Goal: Task Accomplishment & Management: Complete application form

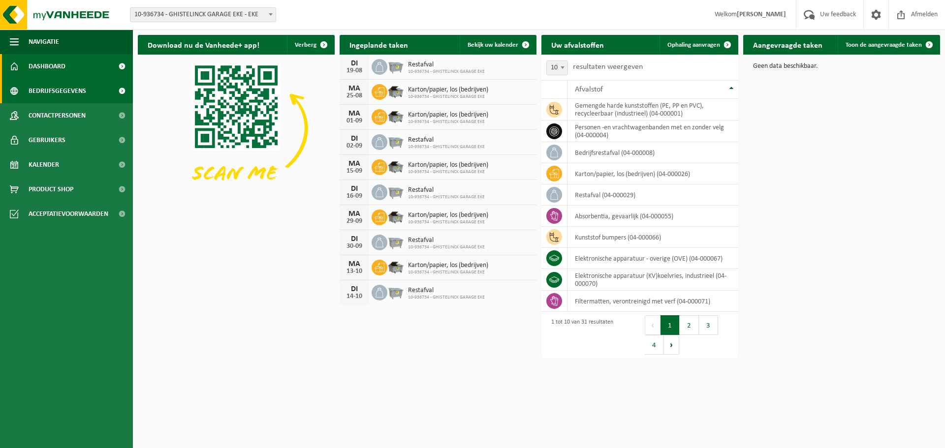
click at [38, 94] on span "Bedrijfsgegevens" at bounding box center [58, 91] width 58 height 25
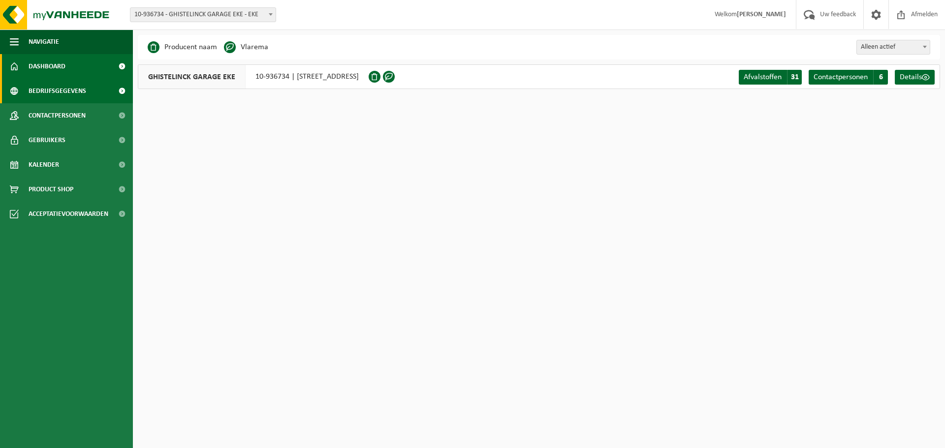
click at [67, 70] on link "Dashboard" at bounding box center [66, 66] width 133 height 25
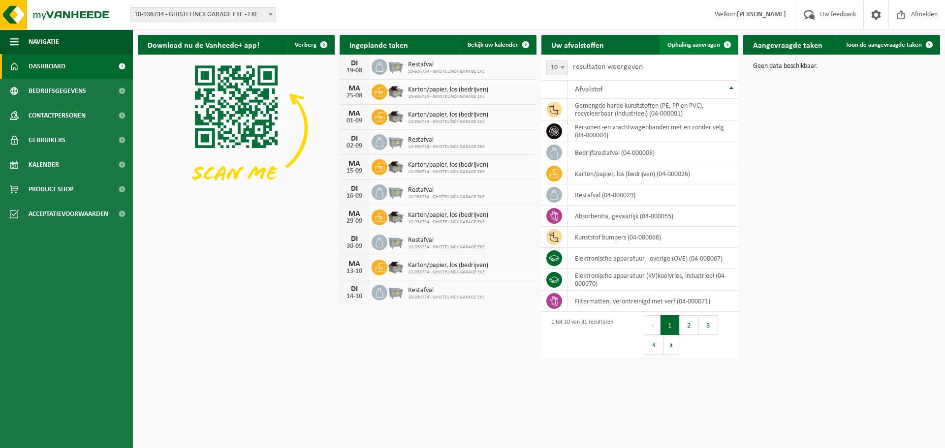
click at [701, 46] on span "Ophaling aanvragen" at bounding box center [693, 45] width 53 height 6
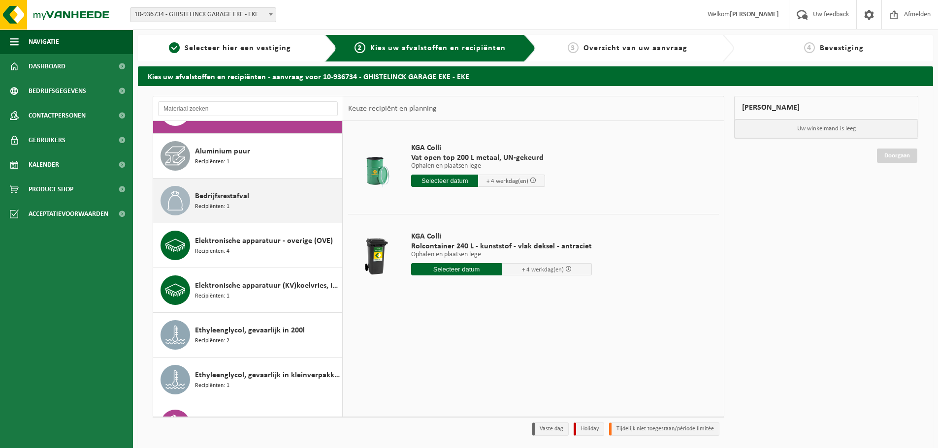
scroll to position [49, 0]
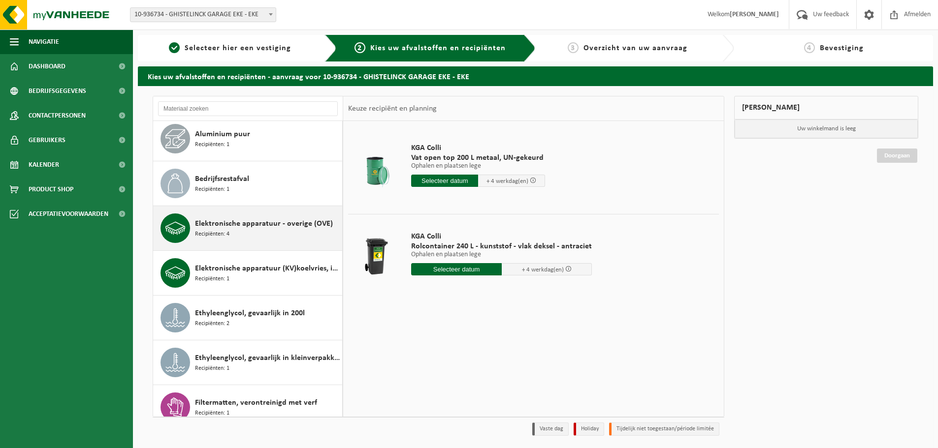
click at [294, 239] on div "Elektronische apparatuur - overige (OVE) Recipiënten: 4" at bounding box center [267, 229] width 145 height 30
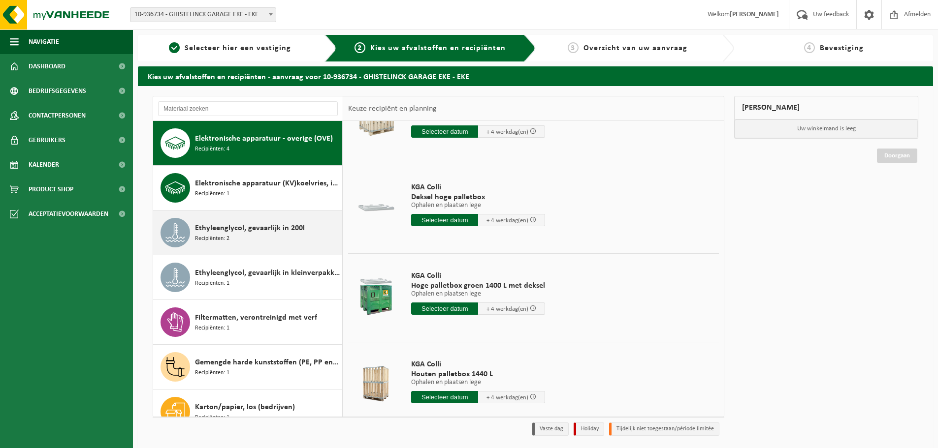
click at [282, 225] on span "Ethyleenglycol, gevaarlijk in 200l" at bounding box center [250, 228] width 110 height 12
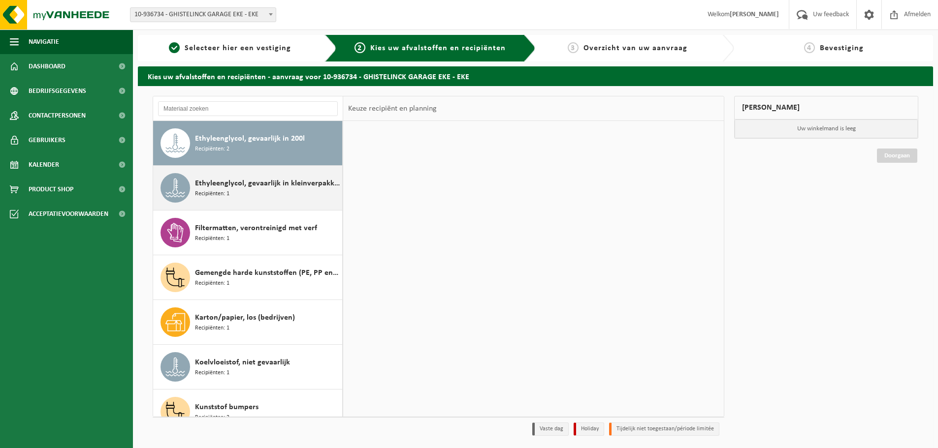
scroll to position [0, 0]
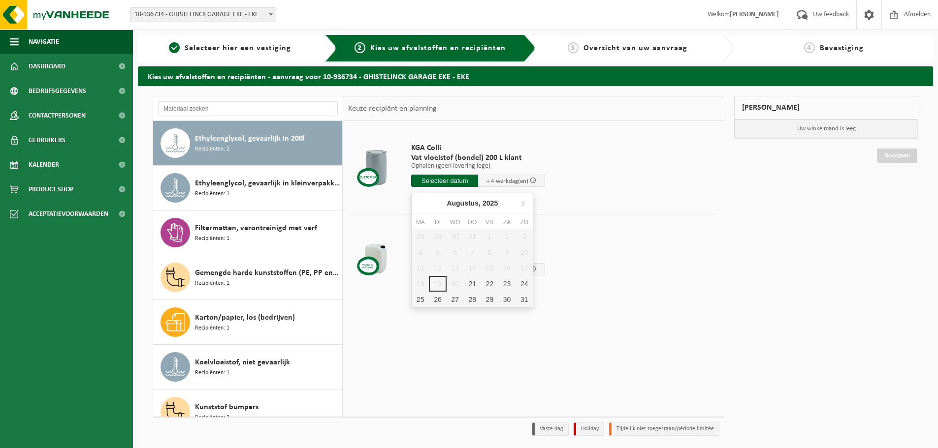
click at [457, 181] on input "text" at bounding box center [444, 181] width 67 height 12
click at [451, 303] on div "27" at bounding box center [454, 300] width 17 height 16
type input "Van [DATE]"
type input "[DATE]"
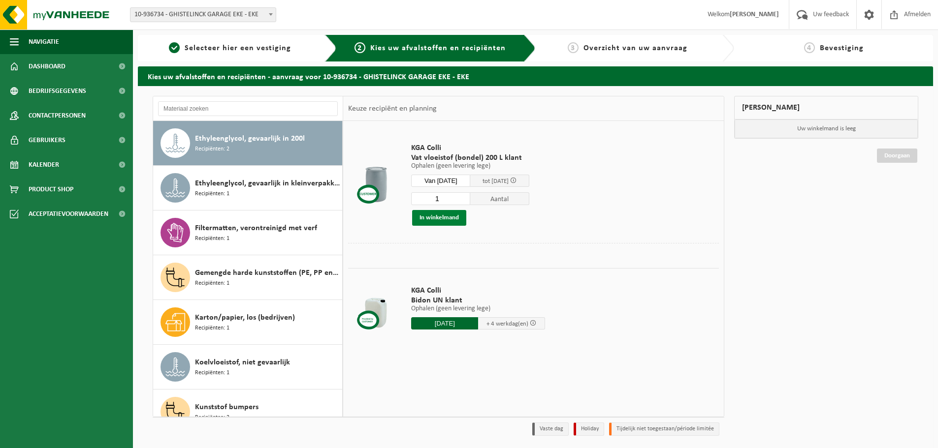
click at [452, 217] on button "In winkelmand" at bounding box center [439, 218] width 54 height 16
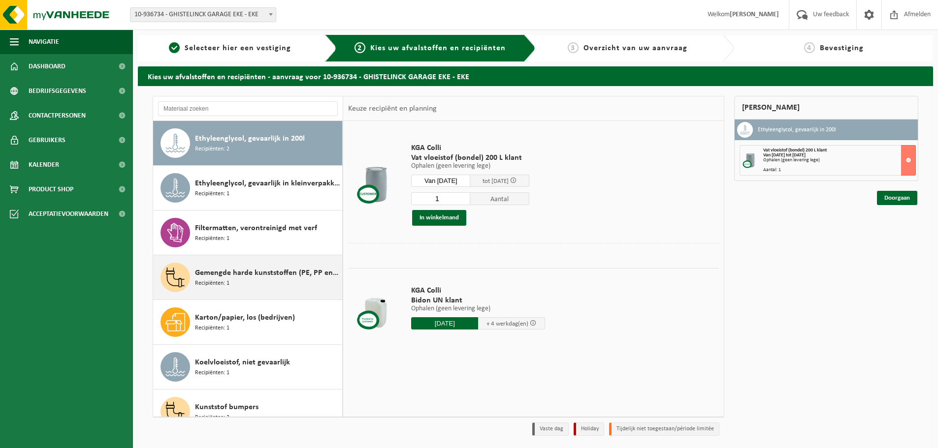
click at [254, 277] on span "Gemengde harde kunststoffen (PE, PP en PVC), recycleerbaar (industrieel)" at bounding box center [267, 273] width 145 height 12
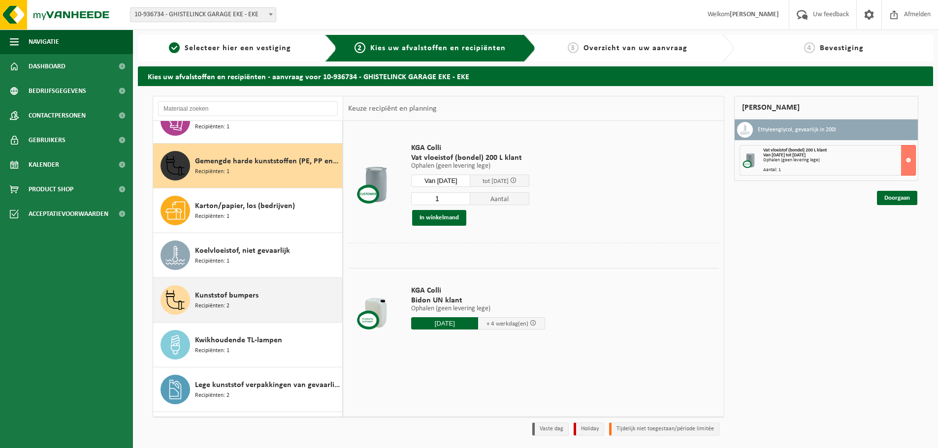
scroll to position [358, 0]
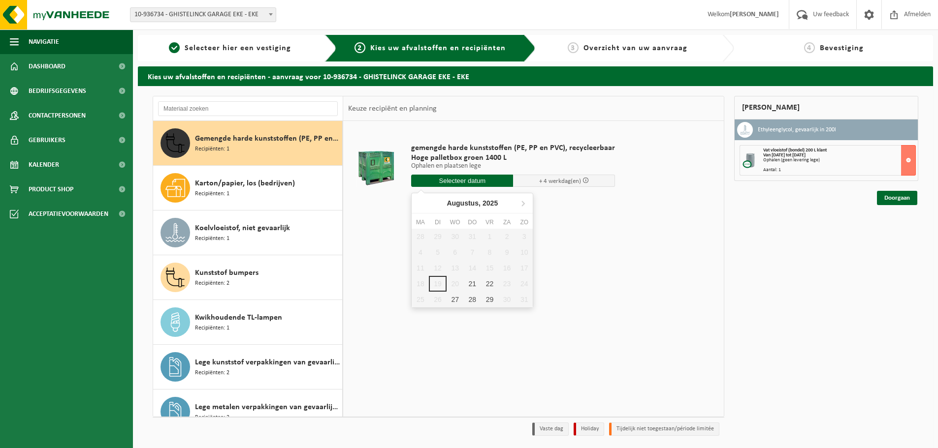
click at [485, 178] on input "text" at bounding box center [462, 181] width 102 height 12
click at [456, 301] on div "27" at bounding box center [454, 300] width 17 height 16
type input "Van [DATE]"
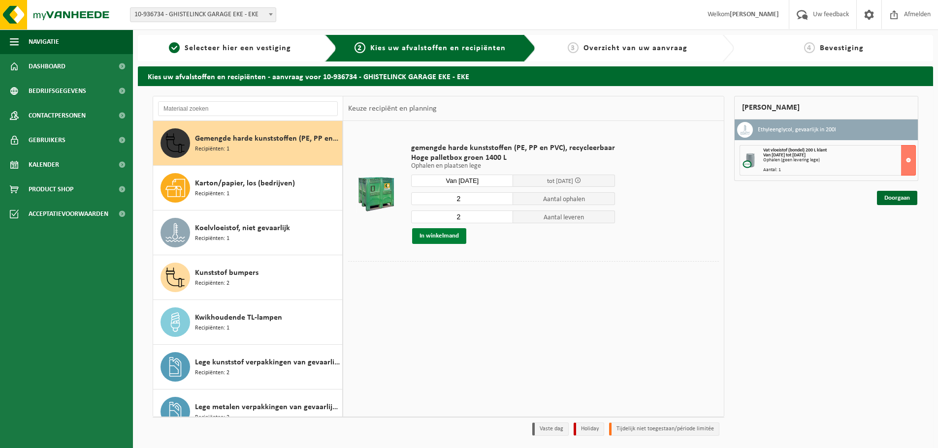
click at [444, 237] on button "In winkelmand" at bounding box center [439, 236] width 54 height 16
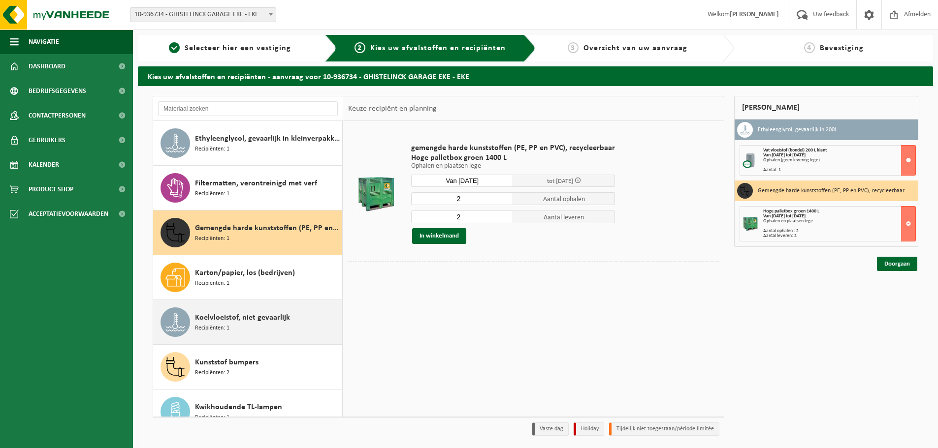
scroll to position [260, 0]
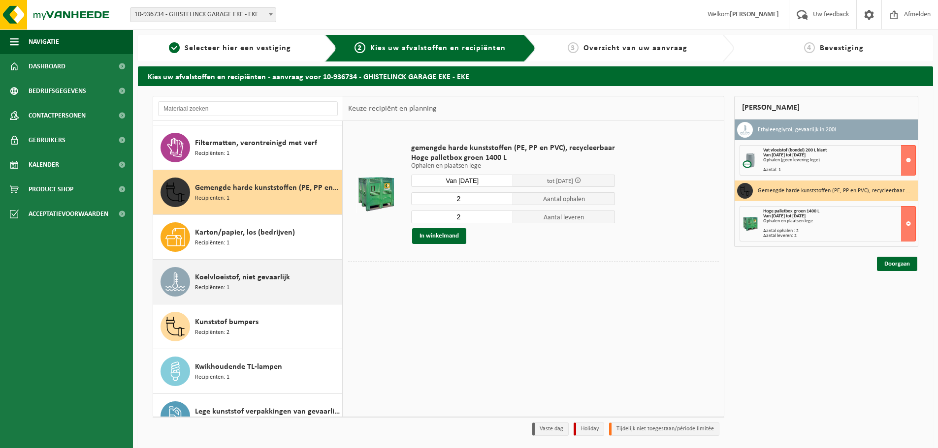
click at [285, 292] on div "Koelvloeistof, niet gevaarlijk Recipiënten: 1" at bounding box center [267, 282] width 145 height 30
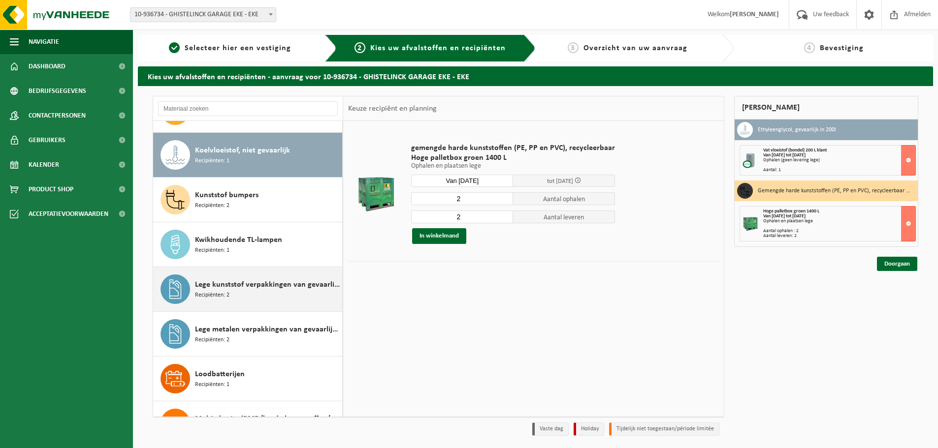
scroll to position [448, 0]
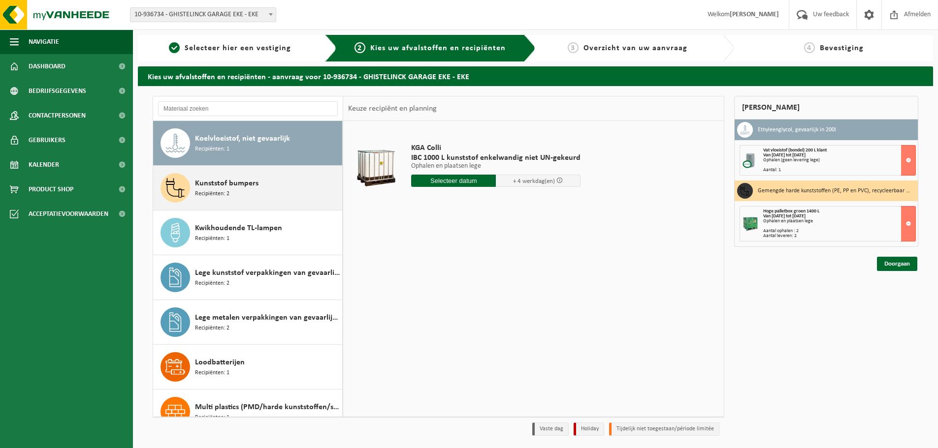
click at [253, 192] on div "Kunststof bumpers Recipiënten: 2" at bounding box center [267, 188] width 145 height 30
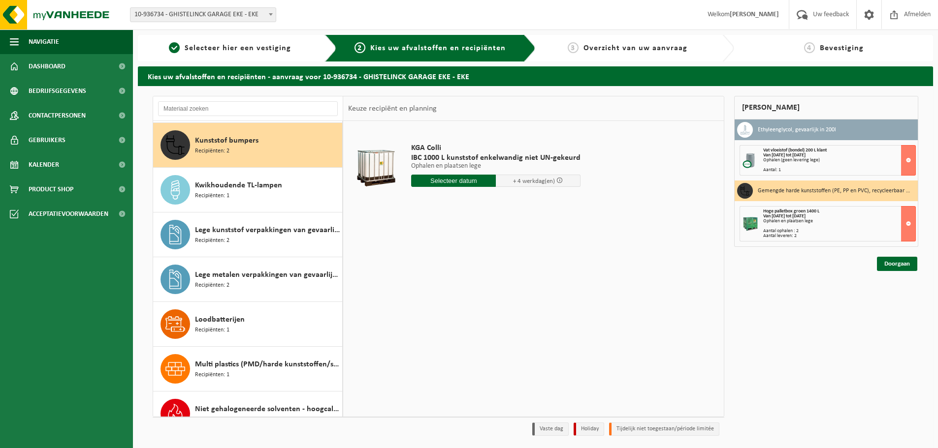
scroll to position [493, 0]
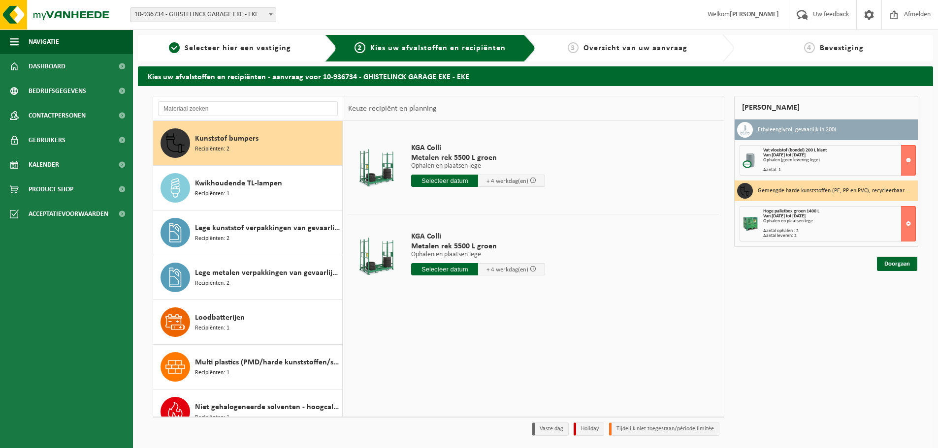
click at [445, 179] on input "text" at bounding box center [444, 181] width 67 height 12
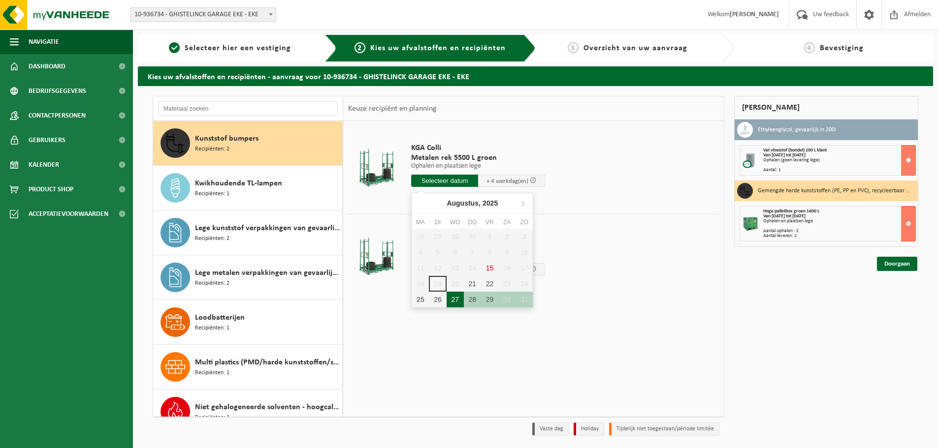
click at [457, 302] on div "27" at bounding box center [454, 300] width 17 height 16
type input "Van [DATE]"
type input "[DATE]"
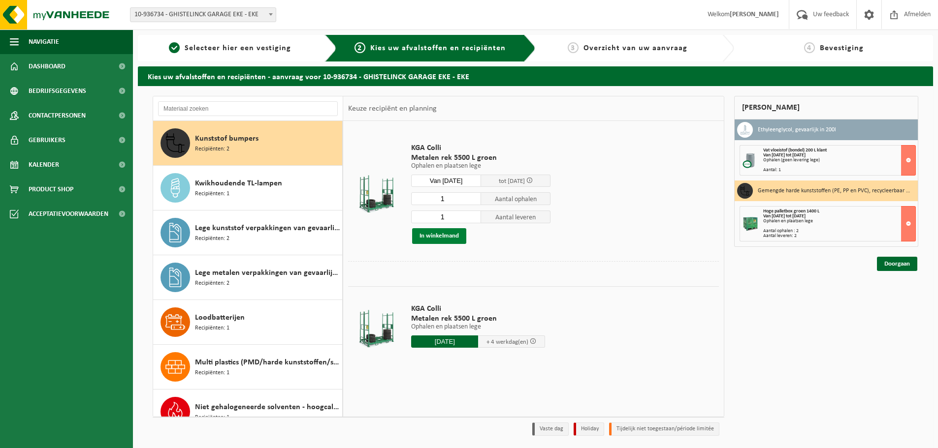
click at [452, 238] on button "In winkelmand" at bounding box center [439, 236] width 54 height 16
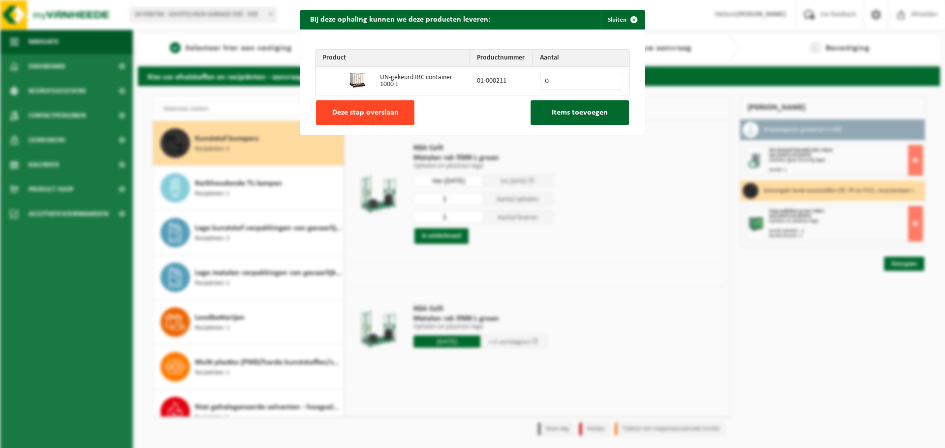
click at [391, 115] on span "Deze stap overslaan" at bounding box center [365, 113] width 66 height 8
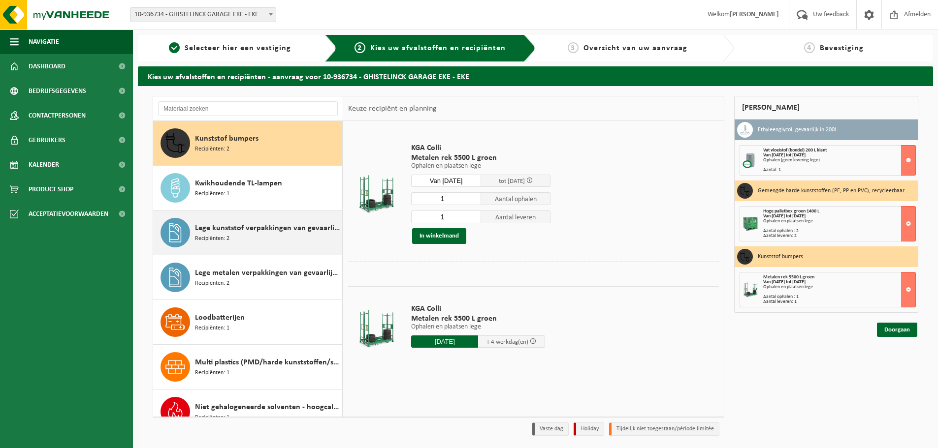
click at [282, 247] on div "Lege kunststof verpakkingen van gevaarlijke stoffen Recipiënten: 2" at bounding box center [267, 233] width 145 height 30
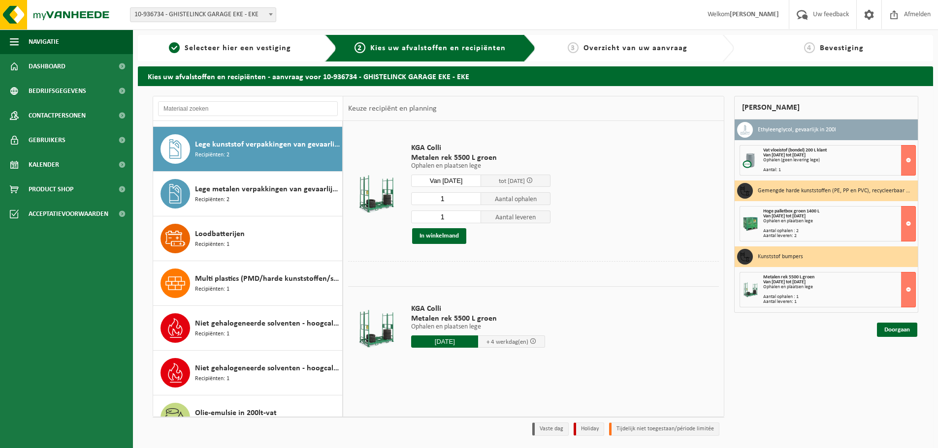
scroll to position [582, 0]
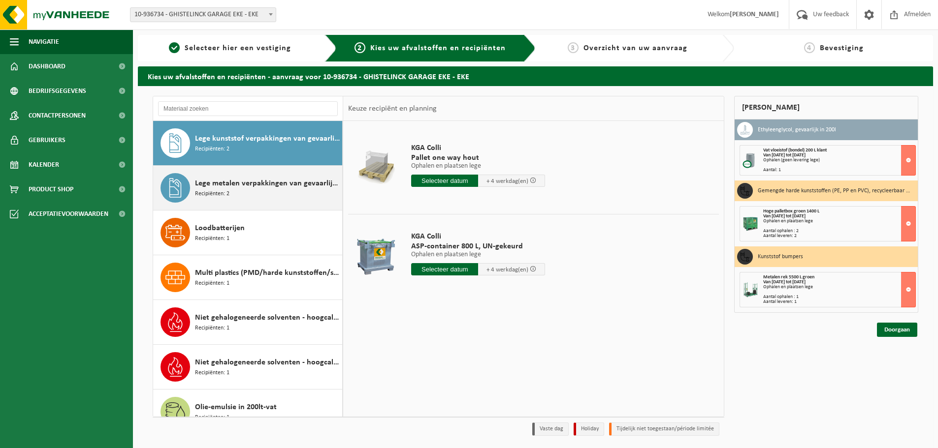
click at [265, 187] on span "Lege metalen verpakkingen van gevaarlijke stoffen" at bounding box center [267, 184] width 145 height 12
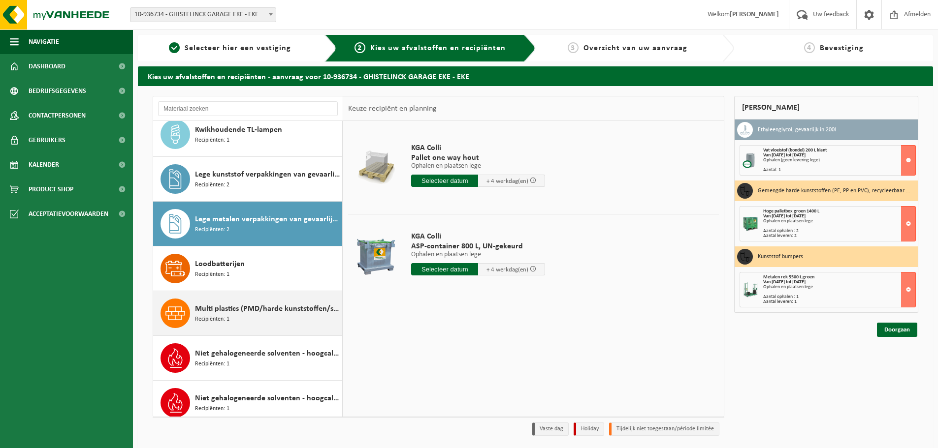
scroll to position [529, 0]
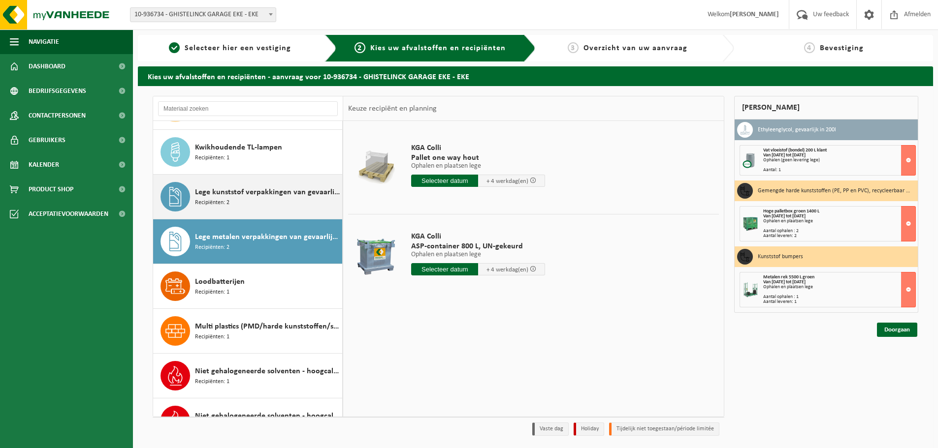
click at [276, 197] on span "Lege kunststof verpakkingen van gevaarlijke stoffen" at bounding box center [267, 193] width 145 height 12
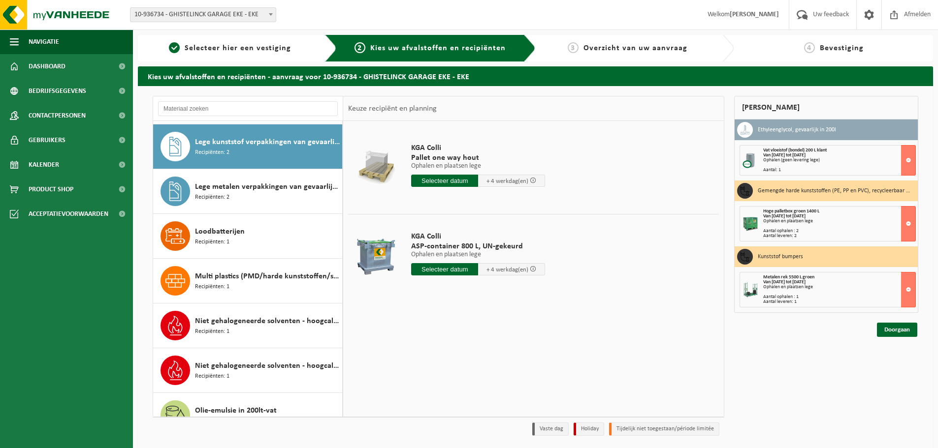
scroll to position [582, 0]
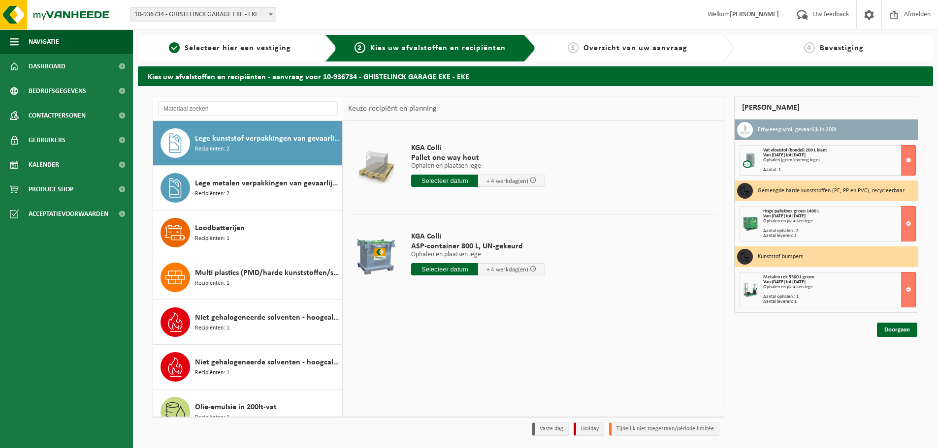
click at [450, 178] on input "text" at bounding box center [444, 181] width 67 height 12
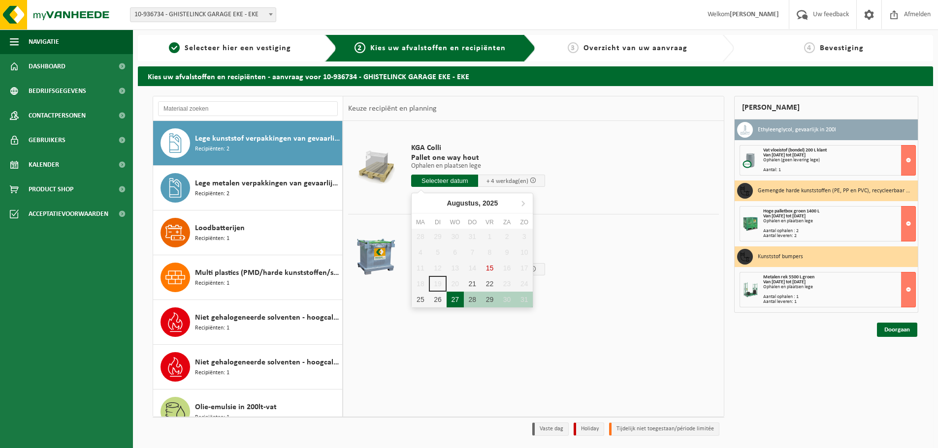
click at [454, 303] on div "27" at bounding box center [454, 300] width 17 height 16
type input "Van [DATE]"
type input "[DATE]"
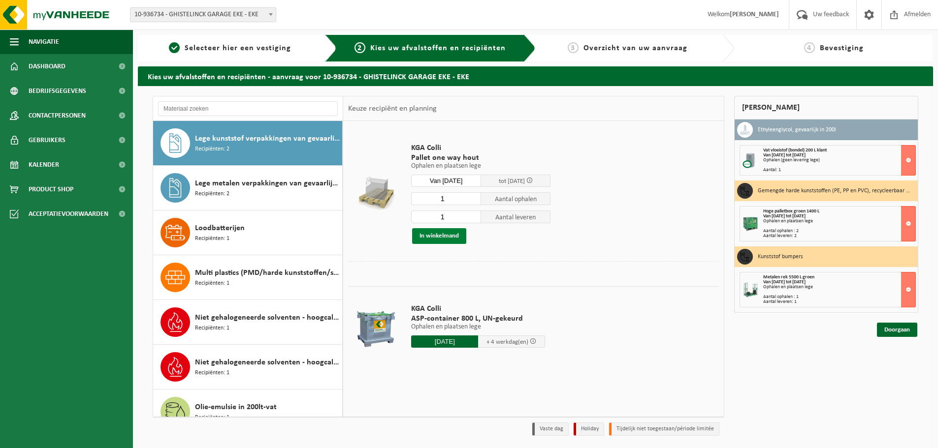
click at [452, 239] on button "In winkelmand" at bounding box center [439, 236] width 54 height 16
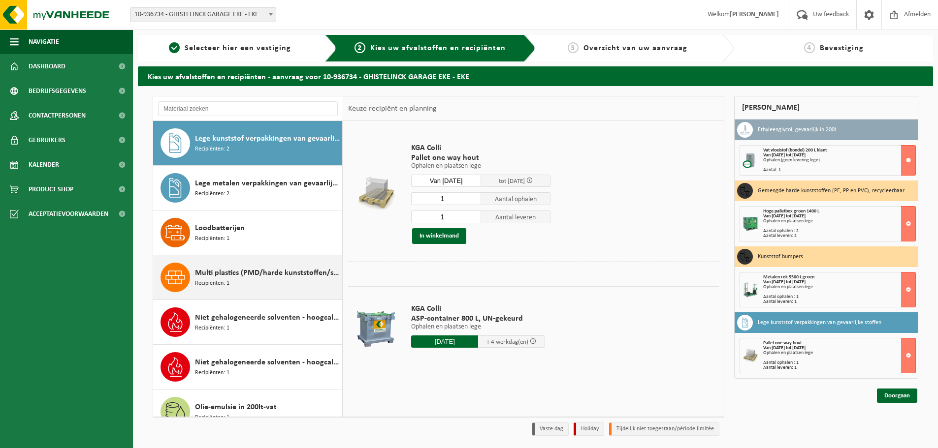
click at [268, 284] on div "Multi plastics (PMD/harde kunststoffen/spanbanden/EPS/folie naturel/folie gemen…" at bounding box center [267, 278] width 145 height 30
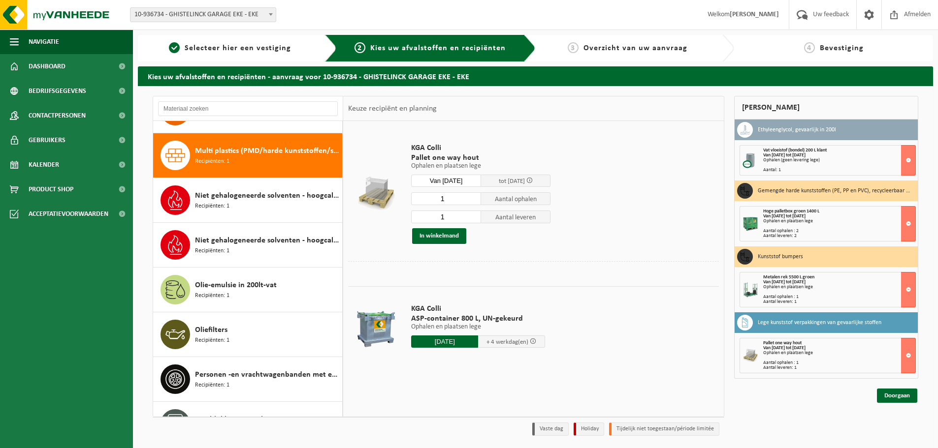
scroll to position [717, 0]
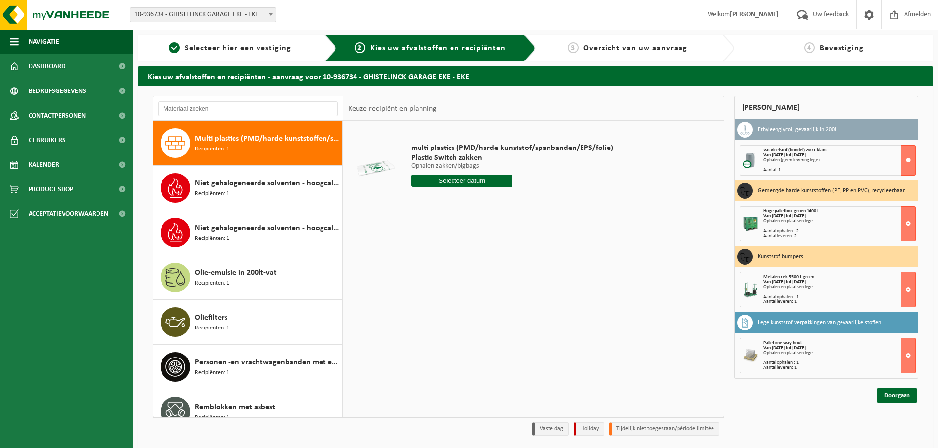
click at [474, 185] on input "text" at bounding box center [461, 181] width 101 height 12
click at [493, 284] on div "22" at bounding box center [489, 284] width 17 height 16
type input "Van [DATE]"
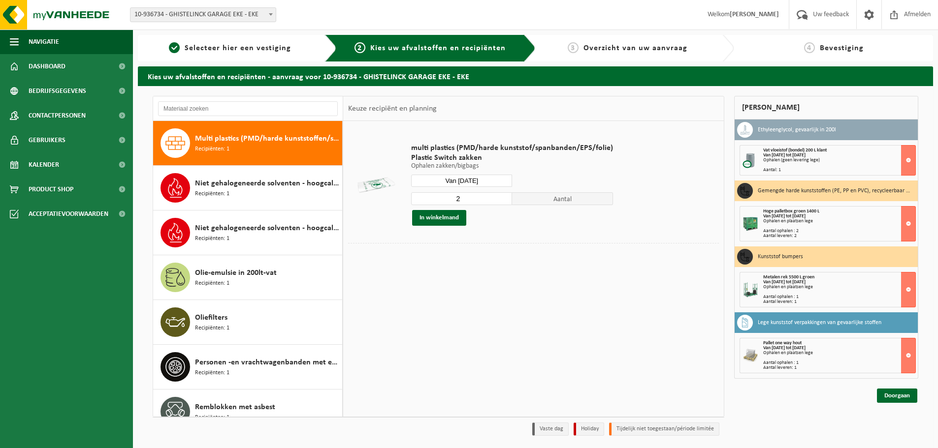
click at [501, 196] on input "2" at bounding box center [461, 198] width 101 height 13
click at [501, 196] on input "3" at bounding box center [461, 198] width 101 height 13
type input "4"
click at [504, 197] on input "4" at bounding box center [461, 198] width 101 height 13
click at [452, 222] on button "In winkelmand" at bounding box center [439, 218] width 54 height 16
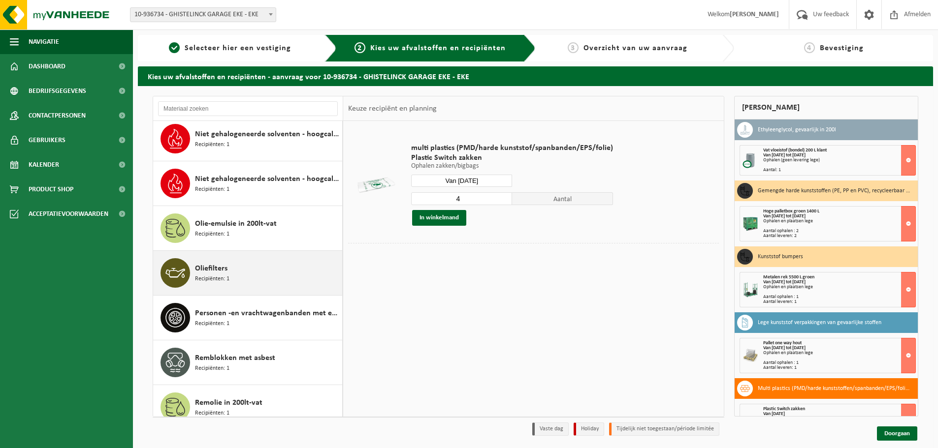
click at [271, 282] on div "Oliefilters Recipiënten: 1" at bounding box center [267, 273] width 145 height 30
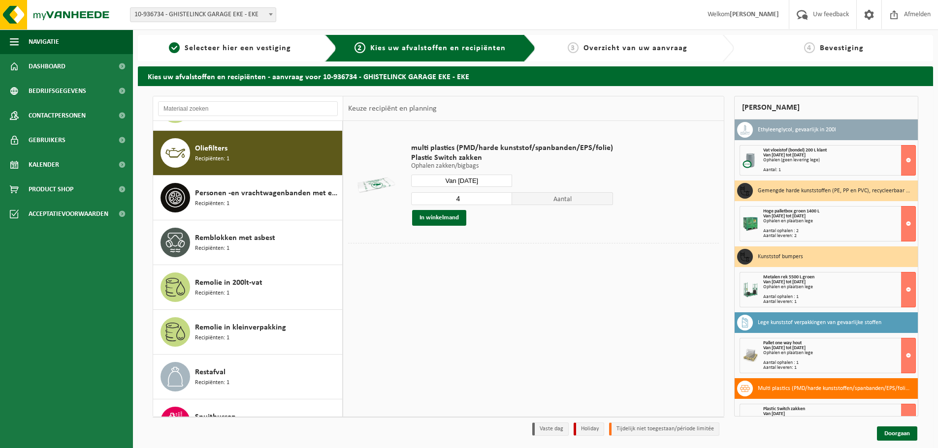
scroll to position [896, 0]
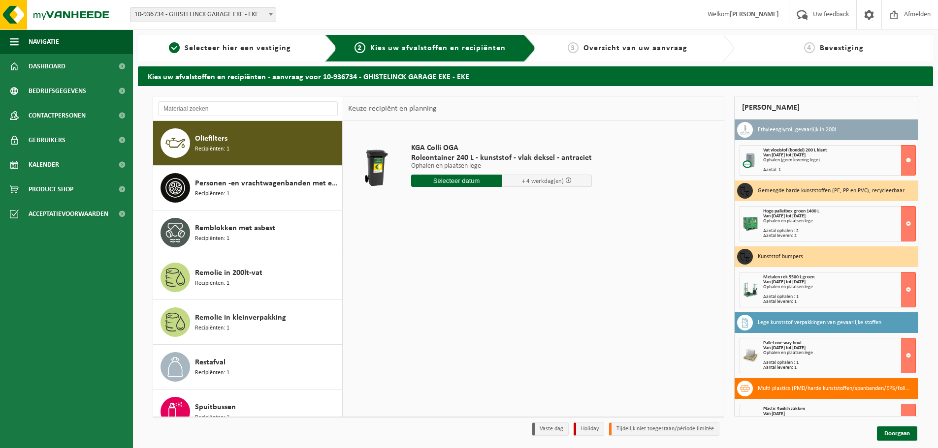
click at [464, 181] on input "text" at bounding box center [456, 181] width 91 height 12
click at [476, 283] on div "21" at bounding box center [472, 284] width 17 height 16
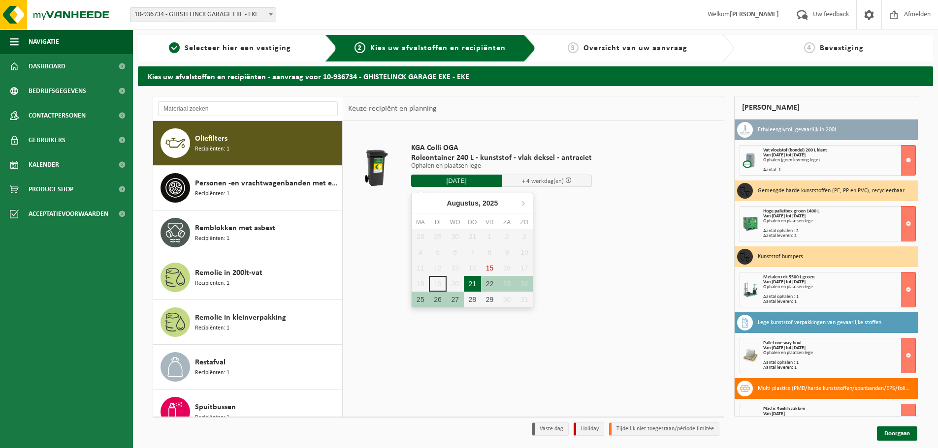
type input "Van [DATE]"
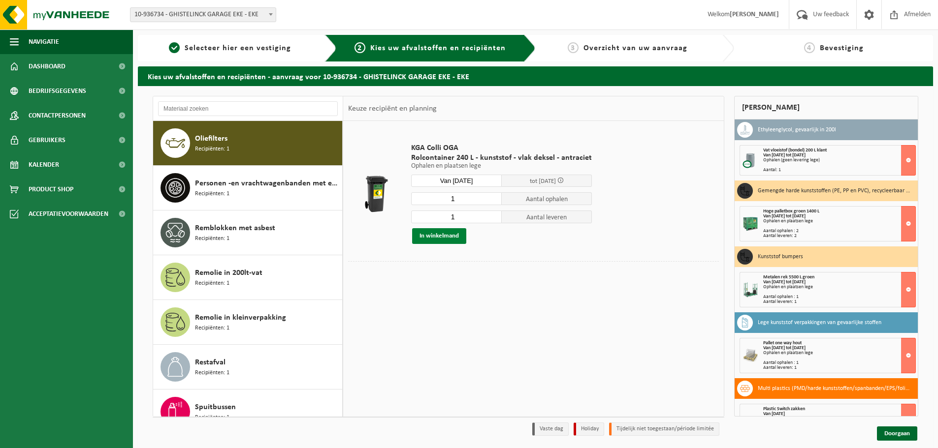
click at [462, 233] on button "In winkelmand" at bounding box center [439, 236] width 54 height 16
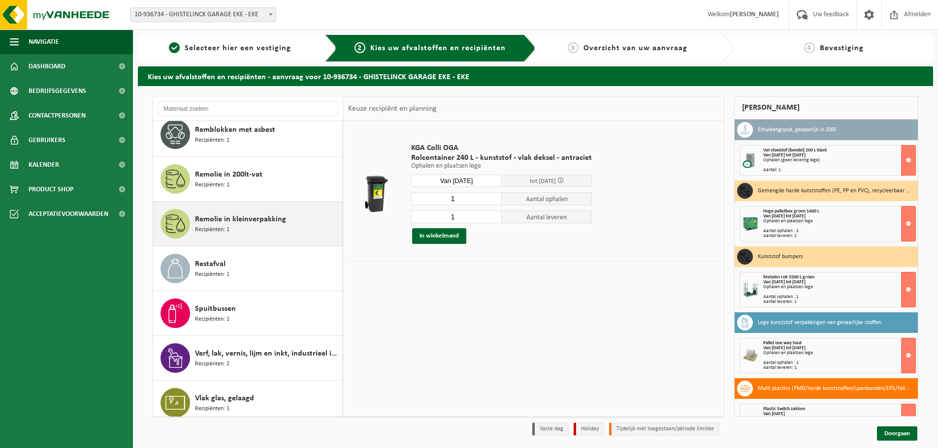
scroll to position [1003, 0]
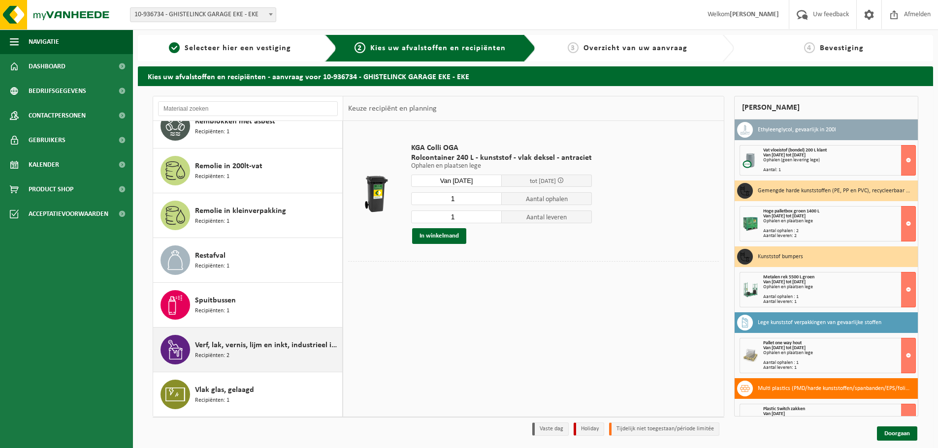
click at [279, 356] on div "Verf, lak, vernis, lijm en inkt, industrieel in kleinverpakking Recipiënten: 2" at bounding box center [267, 350] width 145 height 30
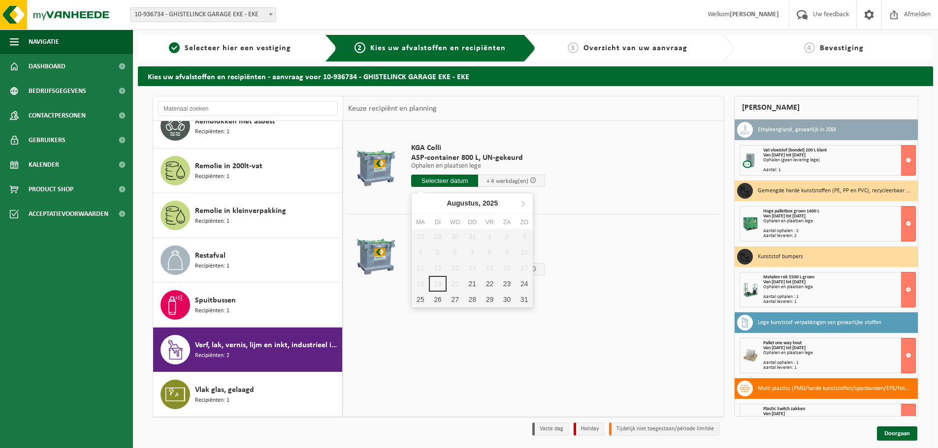
click at [452, 179] on input "text" at bounding box center [444, 181] width 67 height 12
click at [454, 300] on div "27" at bounding box center [454, 300] width 17 height 16
type input "Van [DATE]"
type input "[DATE]"
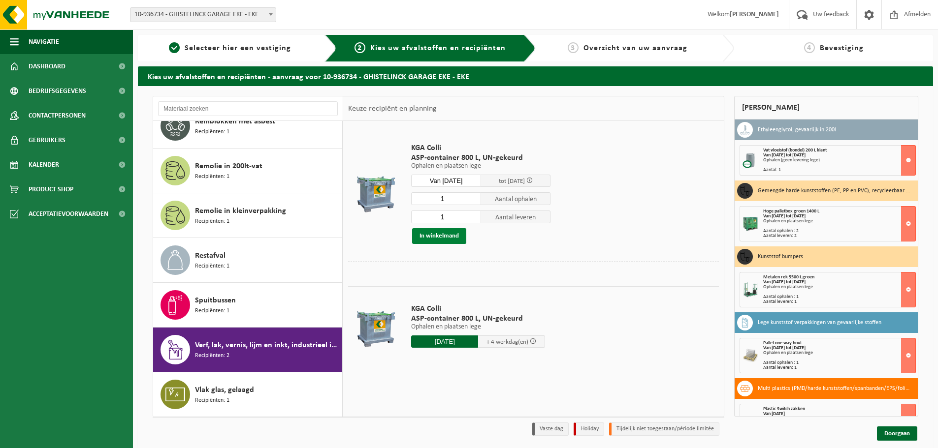
click at [451, 235] on button "In winkelmand" at bounding box center [439, 236] width 54 height 16
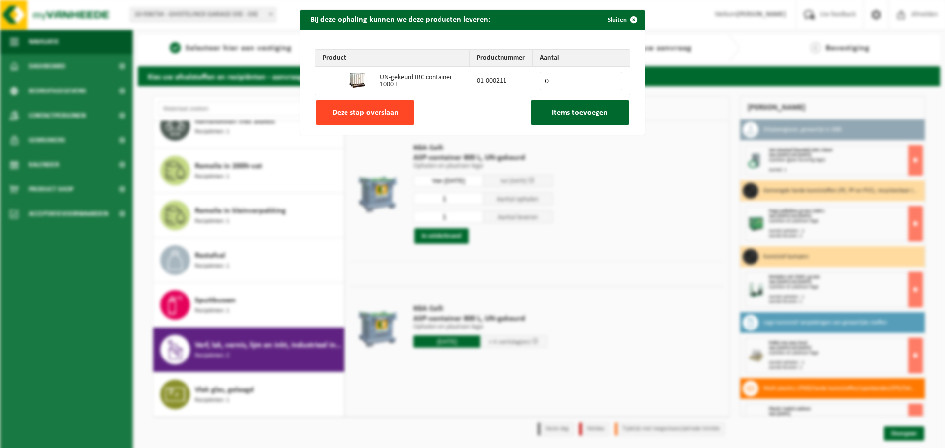
click at [355, 117] on span "Deze stap overslaan" at bounding box center [365, 113] width 66 height 8
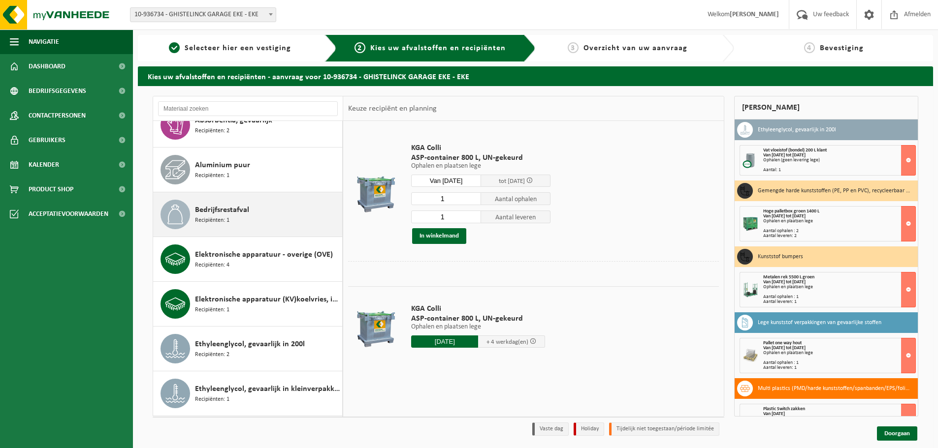
scroll to position [0, 0]
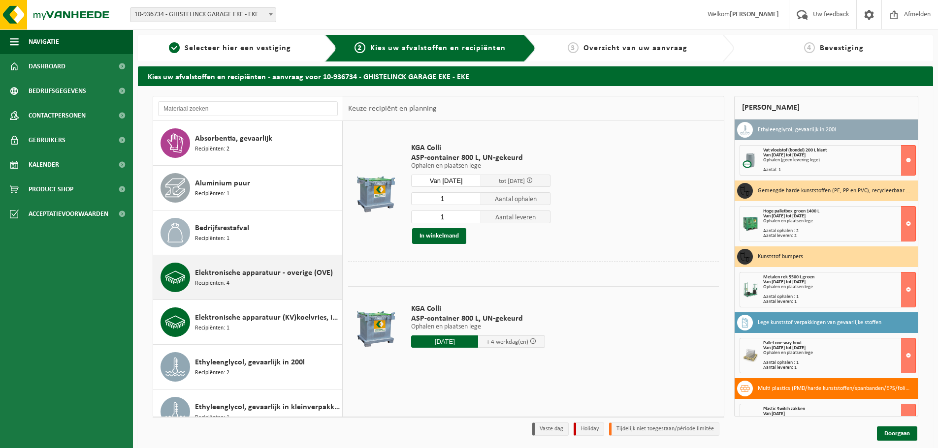
click at [282, 290] on div "Elektronische apparatuur - overige (OVE) Recipiënten: 4" at bounding box center [267, 278] width 145 height 30
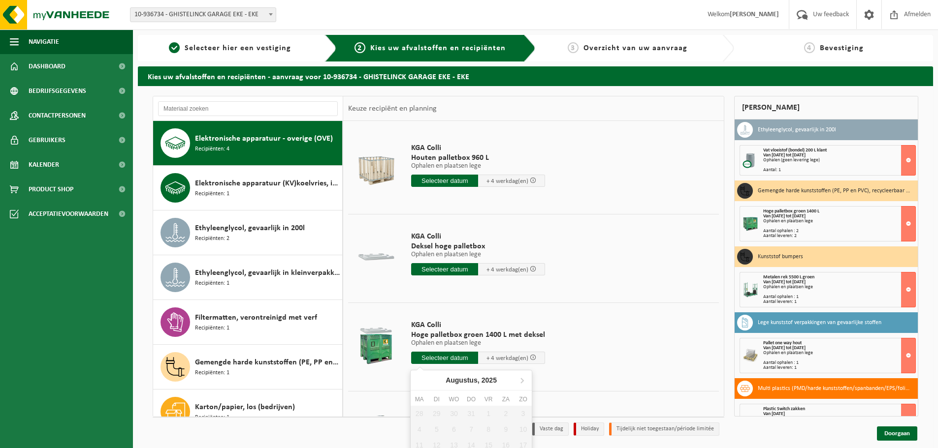
click at [432, 356] on input "text" at bounding box center [444, 358] width 67 height 12
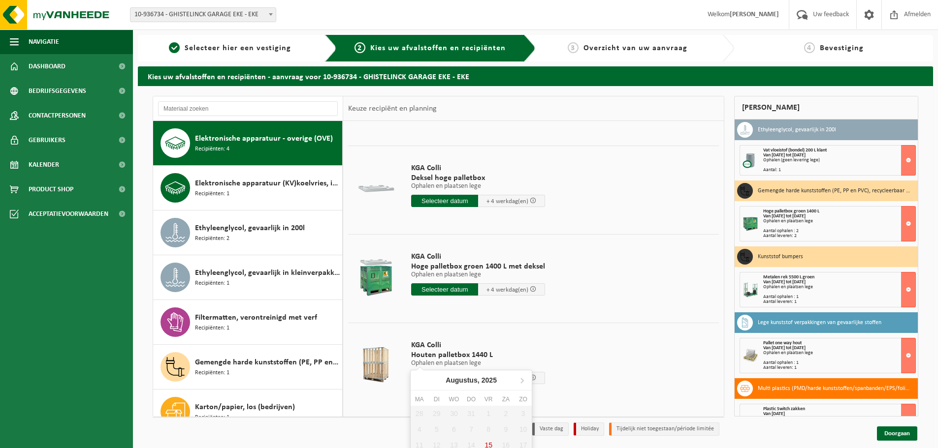
scroll to position [37, 0]
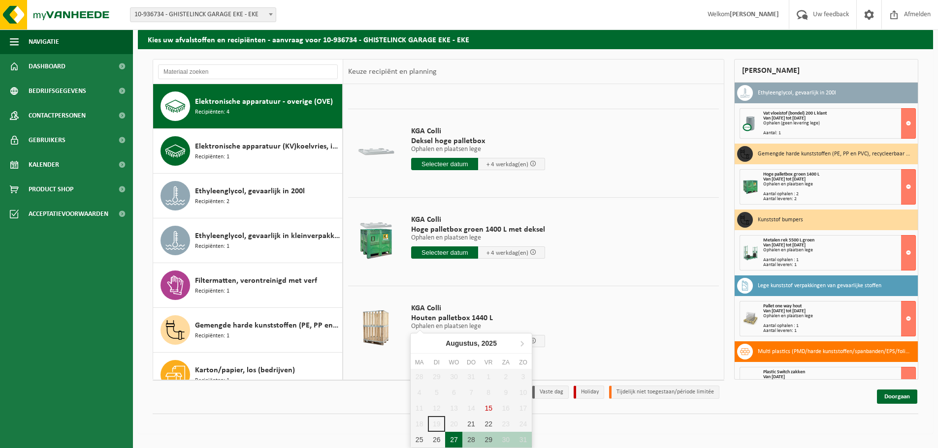
click at [455, 441] on div "27" at bounding box center [453, 440] width 17 height 16
type input "Van [DATE]"
type input "[DATE]"
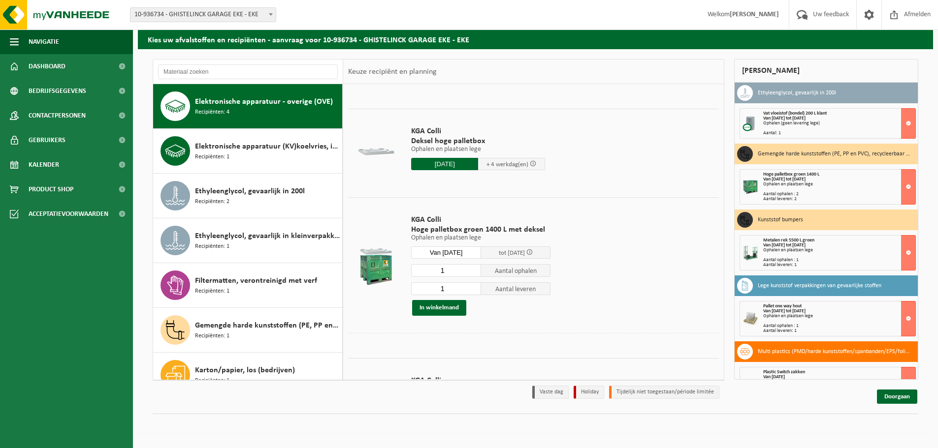
scroll to position [32, 0]
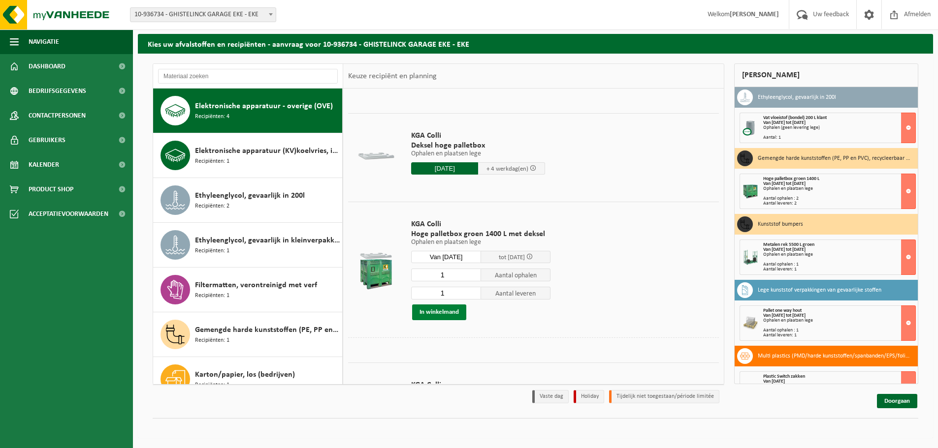
click at [440, 315] on button "In winkelmand" at bounding box center [439, 313] width 54 height 16
click at [909, 401] on link "Doorgaan" at bounding box center [897, 401] width 40 height 14
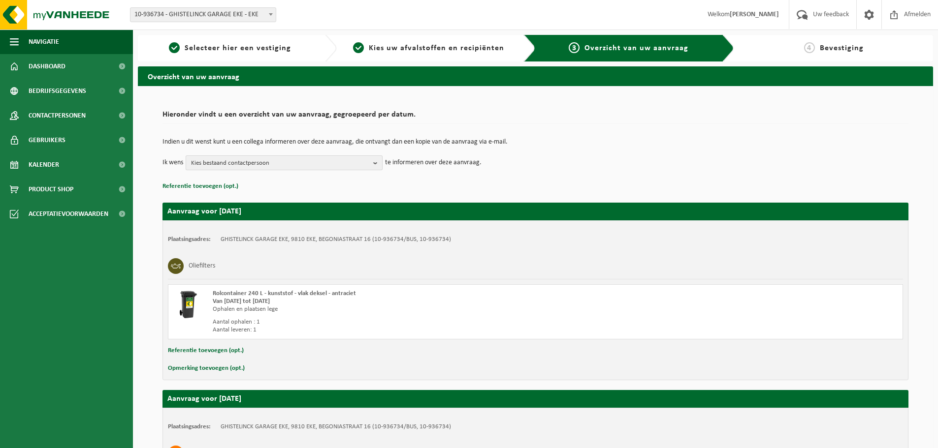
click at [307, 162] on span "Kies bestaand contactpersoon" at bounding box center [280, 163] width 178 height 15
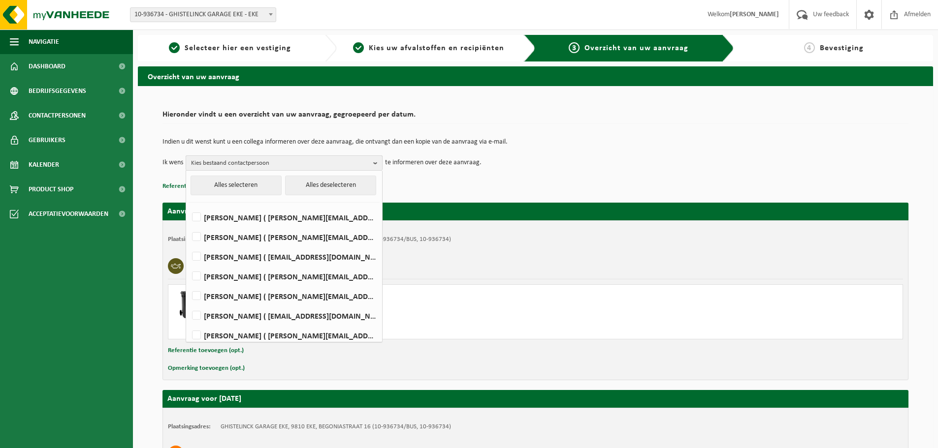
click at [307, 162] on span "Kies bestaand contactpersoon" at bounding box center [280, 163] width 178 height 15
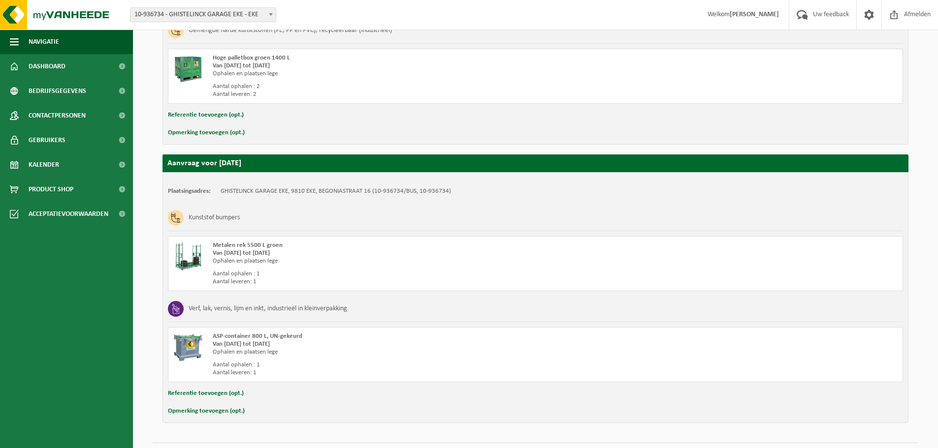
scroll to position [1058, 0]
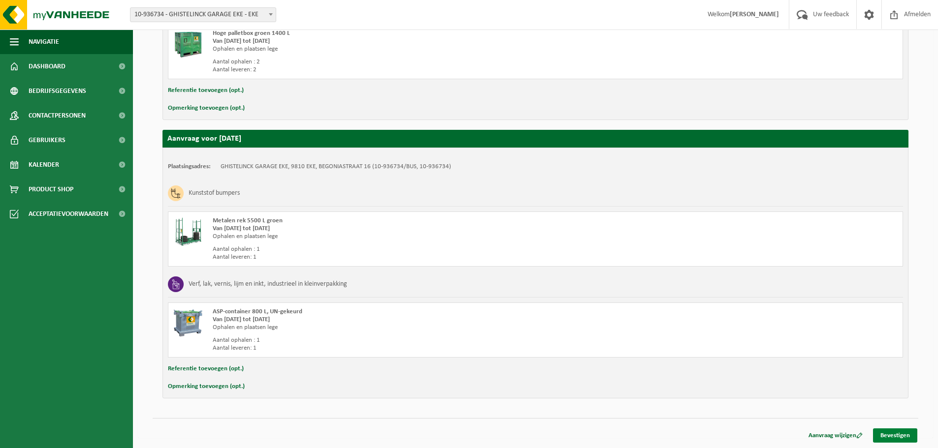
click at [902, 432] on link "Bevestigen" at bounding box center [895, 436] width 44 height 14
